Goal: Task Accomplishment & Management: Complete application form

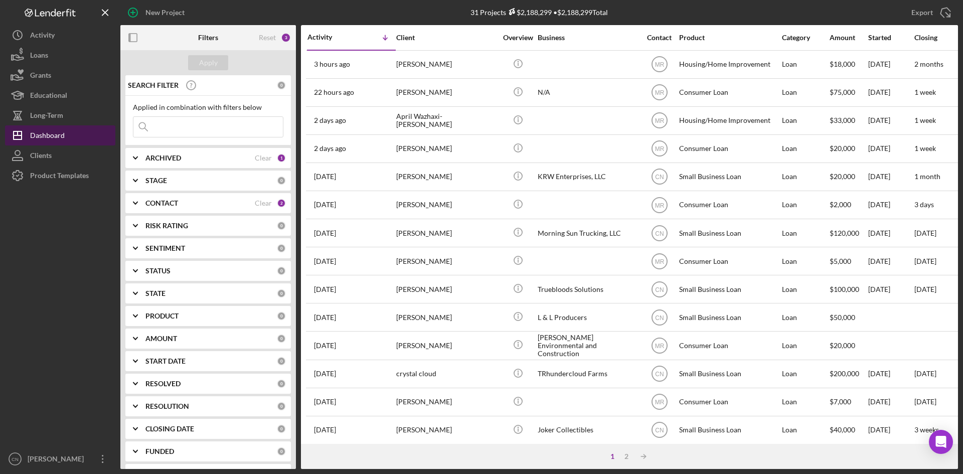
click at [48, 134] on div "Dashboard" at bounding box center [47, 136] width 35 height 23
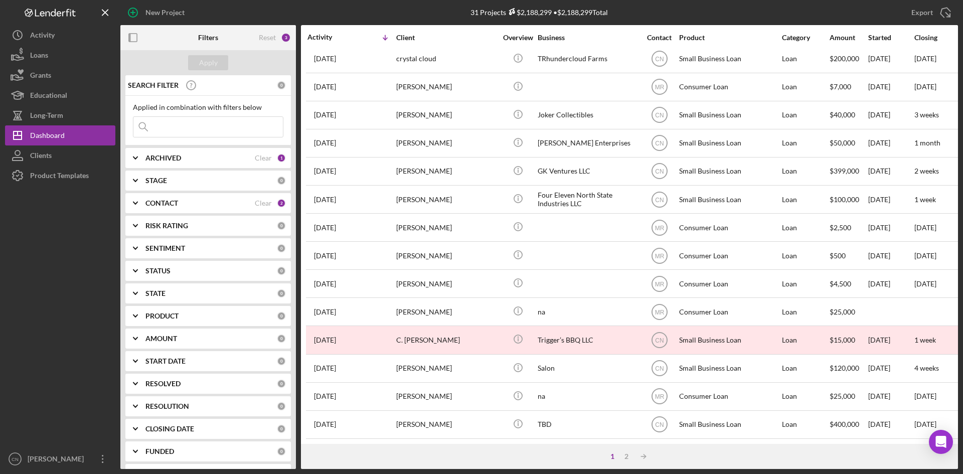
scroll to position [322, 0]
click at [630, 457] on div "2" at bounding box center [626, 456] width 14 height 8
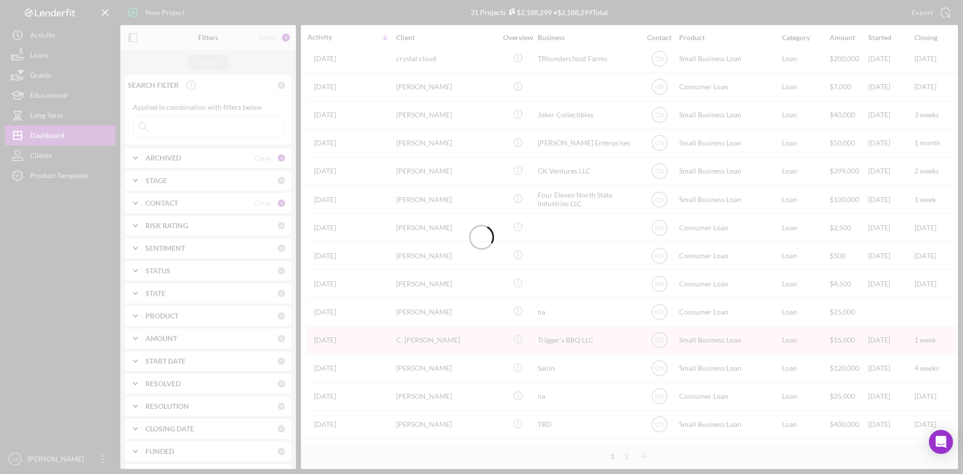
scroll to position [0, 0]
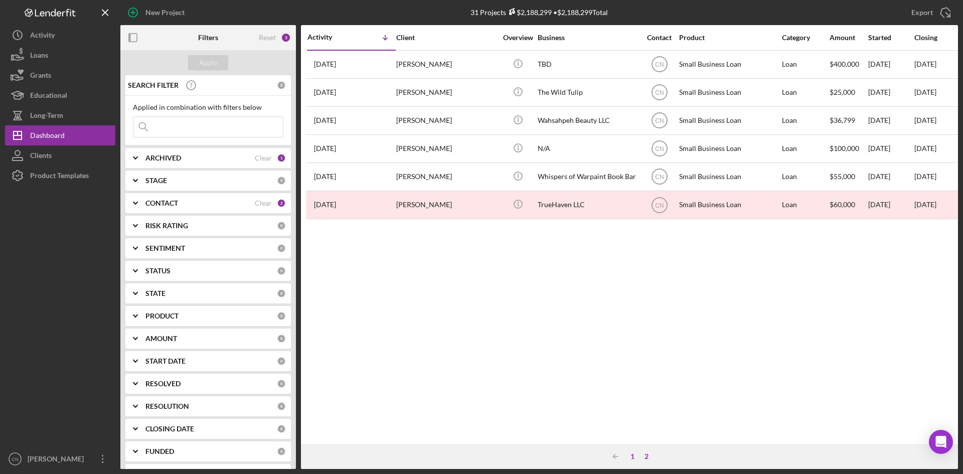
click at [630, 459] on div "1" at bounding box center [632, 456] width 14 height 8
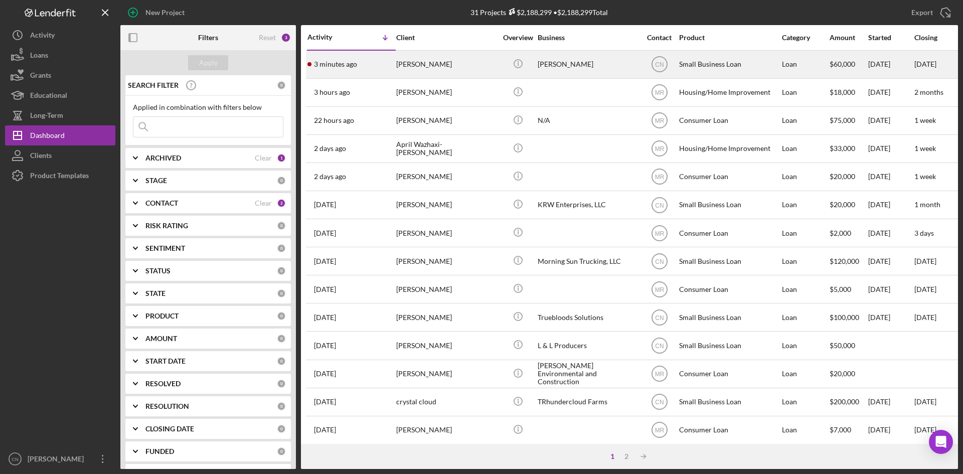
click at [432, 62] on div "[PERSON_NAME]" at bounding box center [446, 64] width 100 height 27
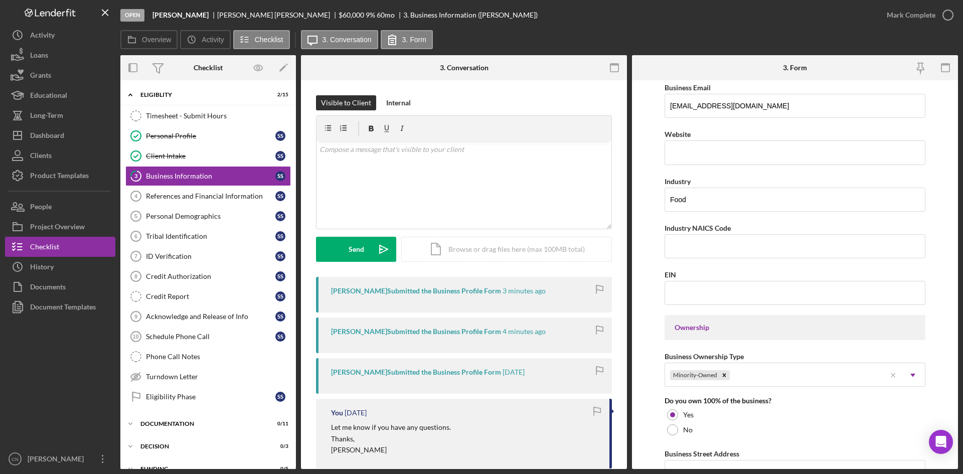
scroll to position [251, 0]
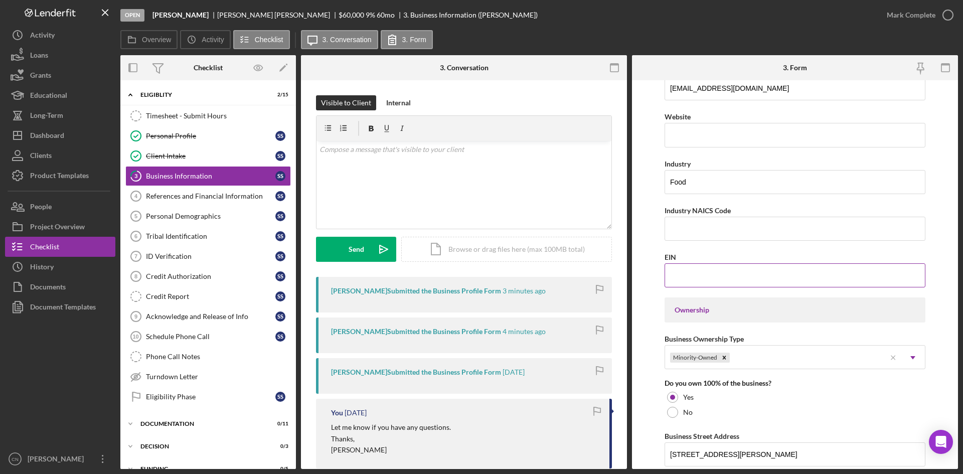
click at [691, 275] on input "EIN" at bounding box center [794, 275] width 261 height 24
click at [682, 222] on input "Industry NAICS Code" at bounding box center [794, 229] width 261 height 24
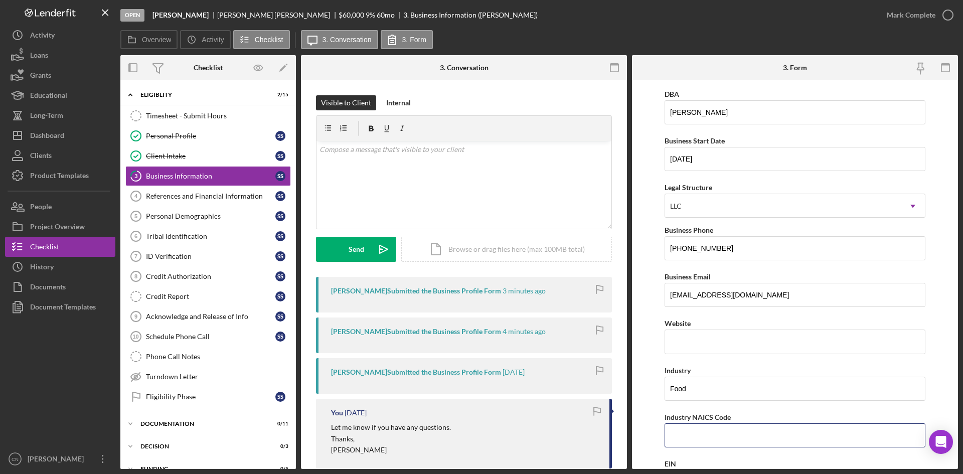
scroll to position [0, 0]
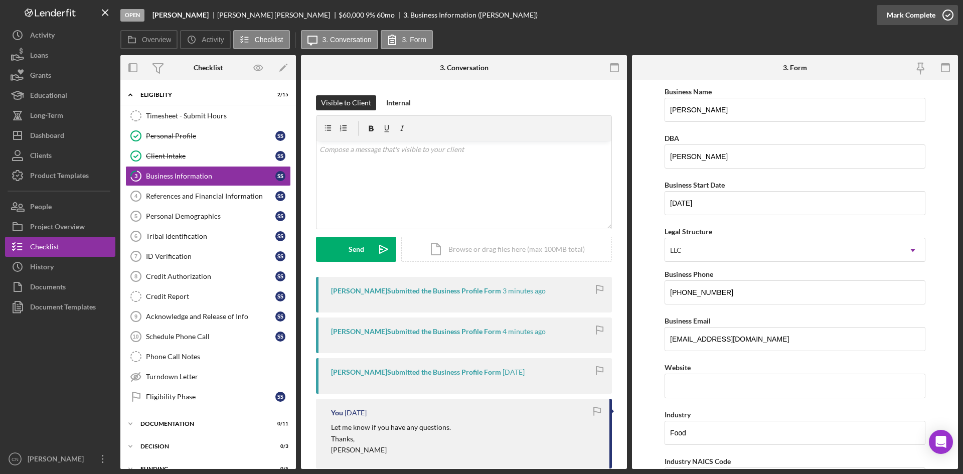
click at [952, 13] on icon "button" at bounding box center [947, 15] width 25 height 25
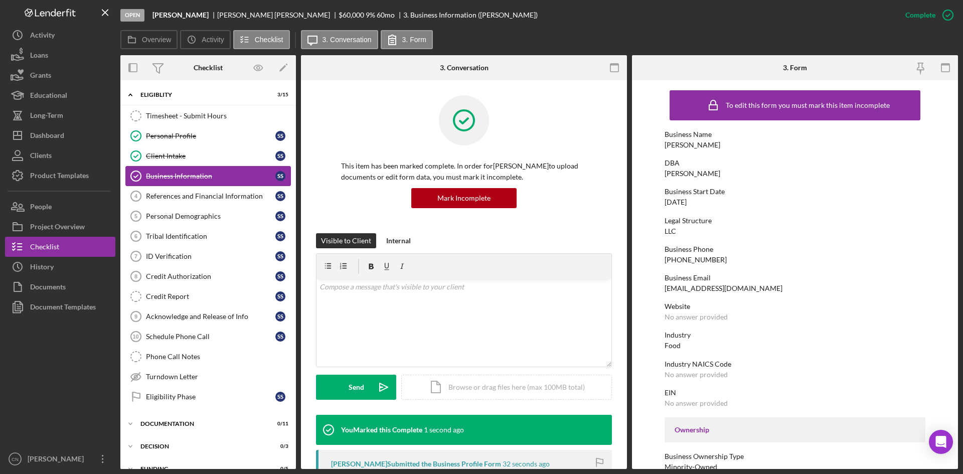
click at [165, 175] on div "Business Information" at bounding box center [210, 176] width 129 height 8
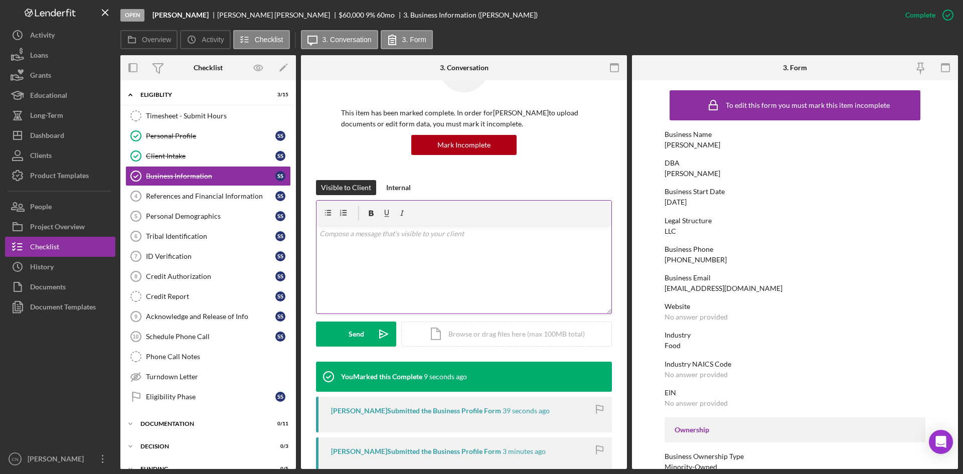
scroll to position [35, 0]
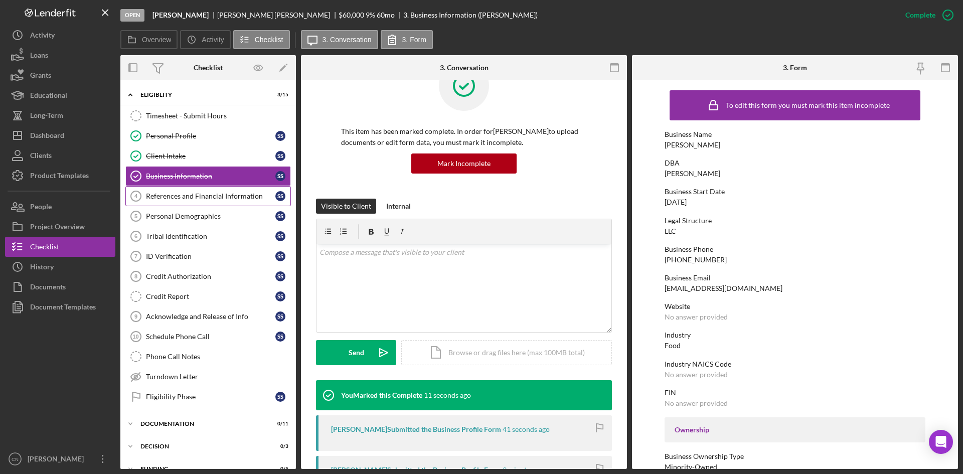
click at [177, 199] on div "References and Financial Information" at bounding box center [210, 196] width 129 height 8
